Goal: Find specific page/section: Find specific page/section

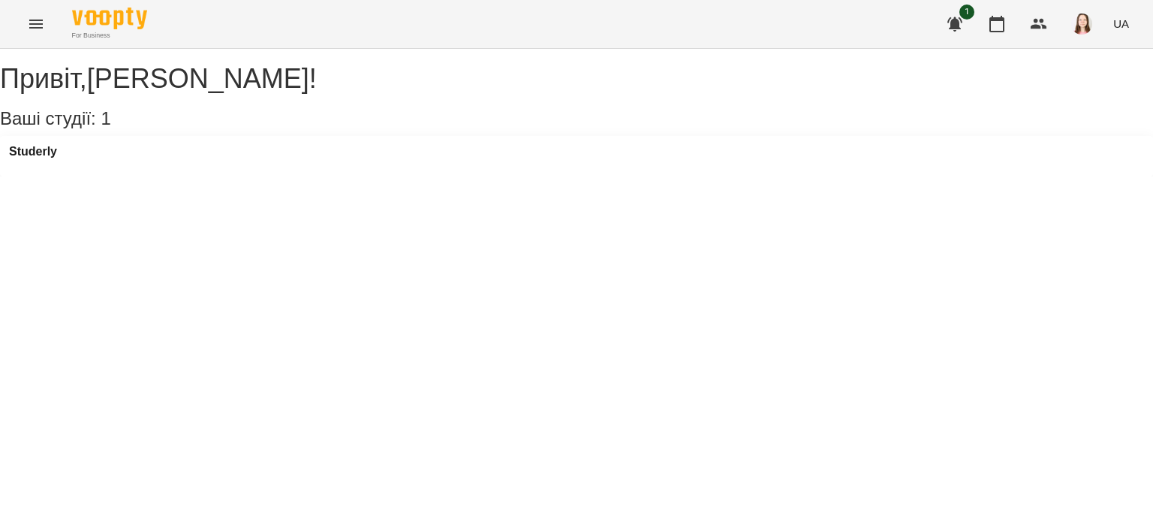
click at [99, 170] on div "Studerly" at bounding box center [576, 156] width 1153 height 41
click at [46, 158] on h3 "Studerly" at bounding box center [33, 152] width 48 height 14
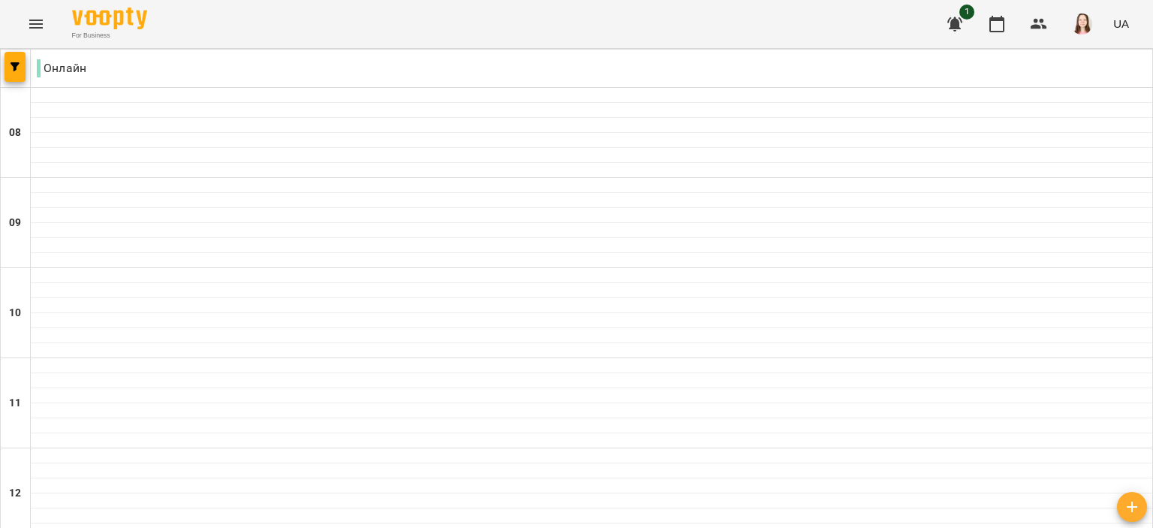
scroll to position [1090, 0]
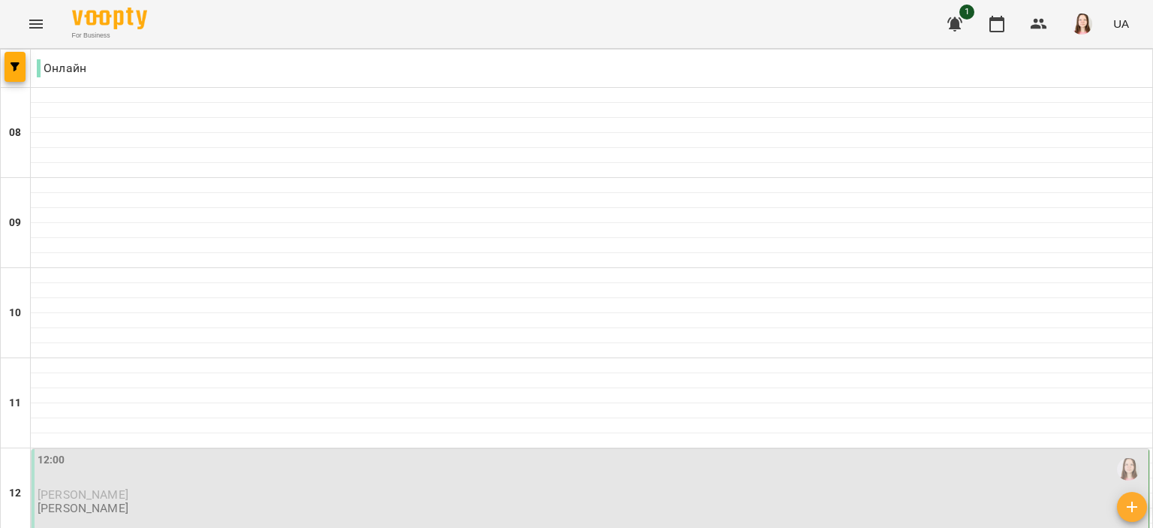
scroll to position [1101, 0]
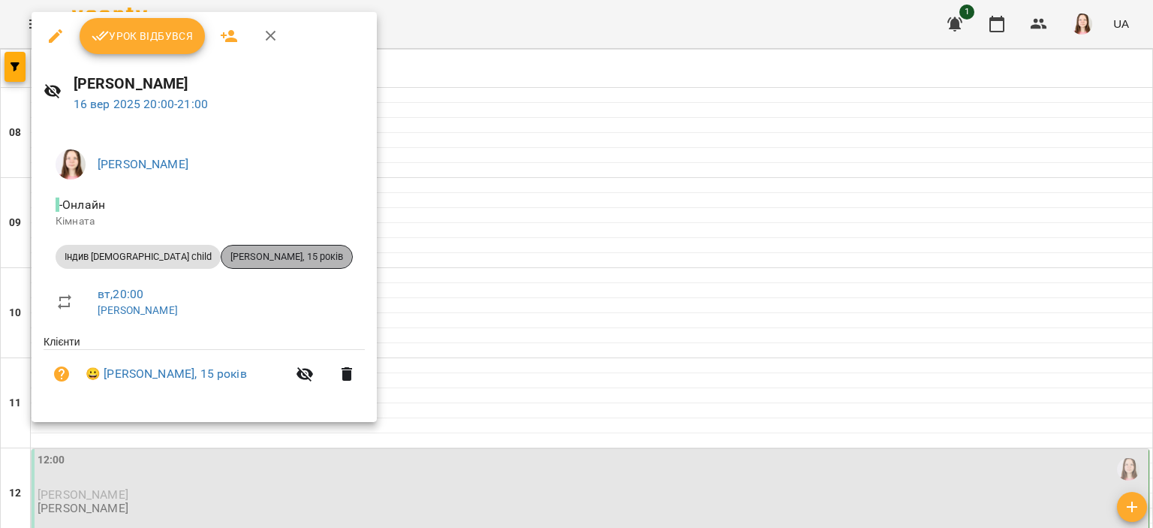
click at [240, 261] on span "[PERSON_NAME], 15 років" at bounding box center [287, 257] width 131 height 14
